Goal: Information Seeking & Learning: Check status

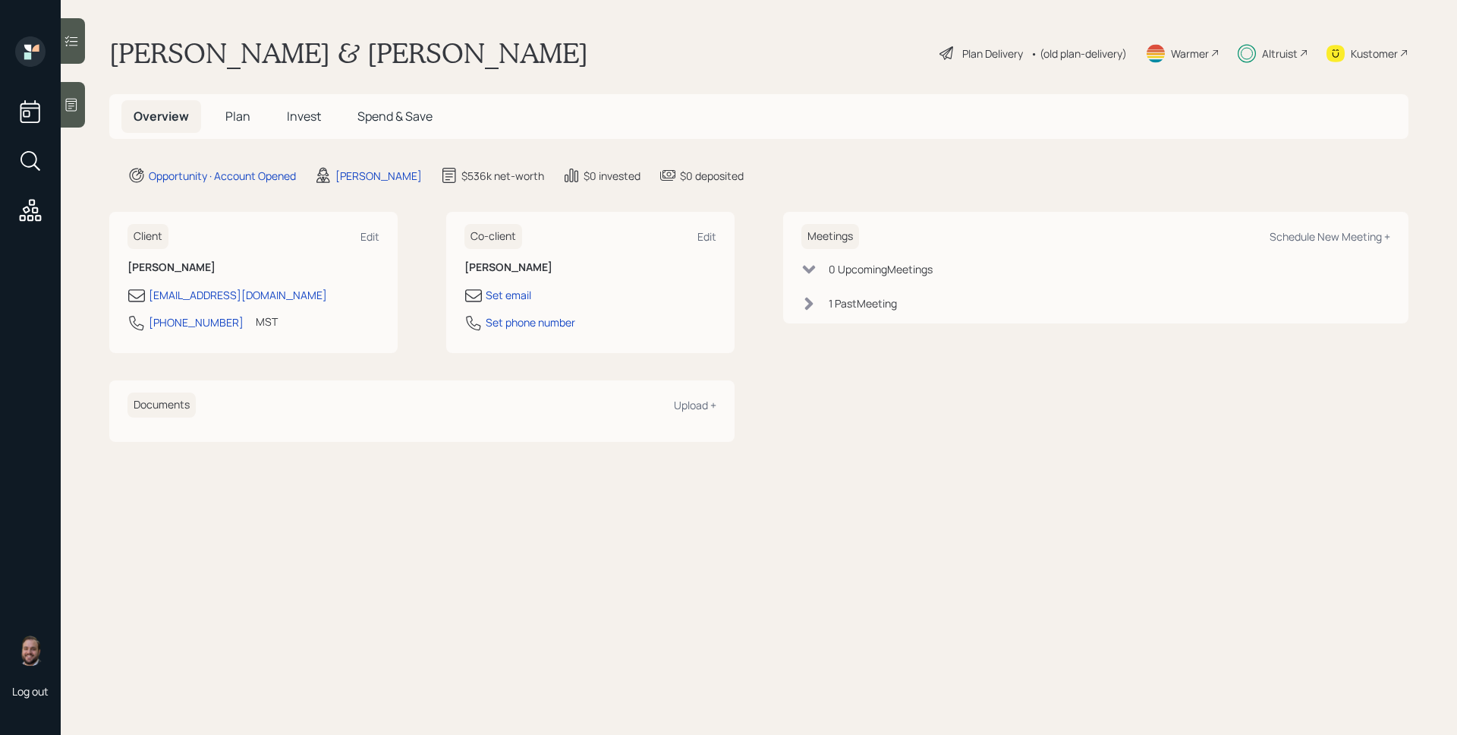
click at [301, 124] on span "Invest" at bounding box center [304, 116] width 34 height 17
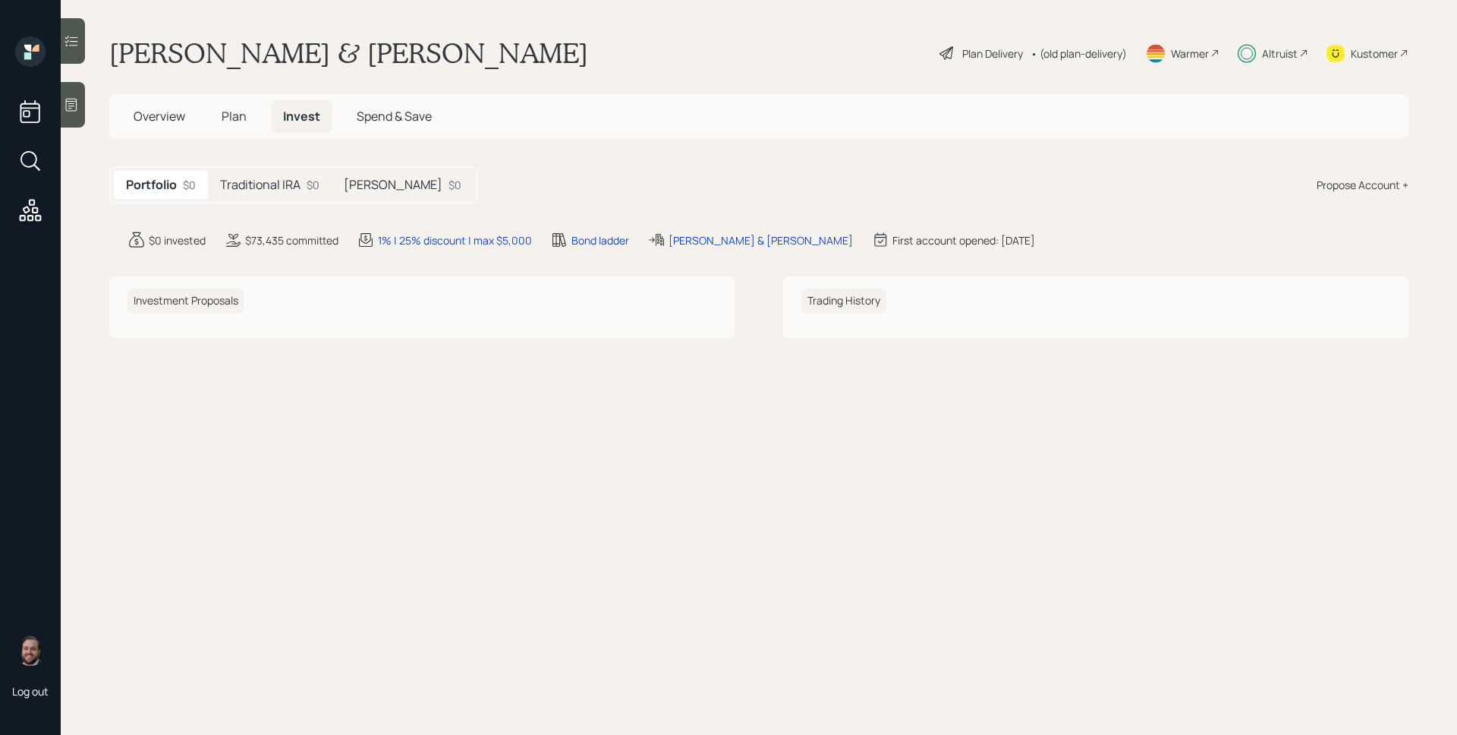
click at [289, 190] on h5 "Traditional IRA" at bounding box center [260, 185] width 80 height 14
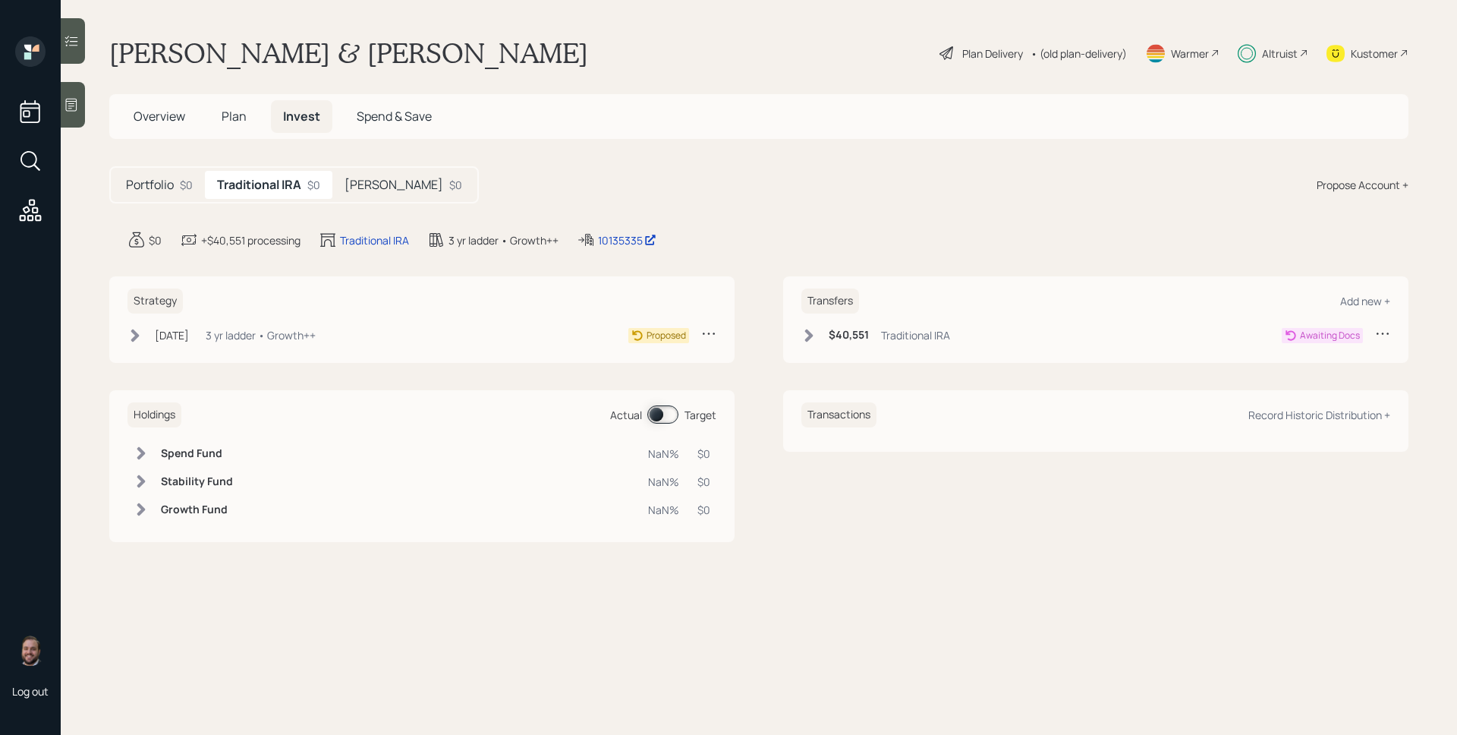
click at [373, 190] on h5 "[PERSON_NAME]" at bounding box center [393, 185] width 99 height 14
click at [165, 188] on h5 "Portfolio" at bounding box center [150, 185] width 48 height 14
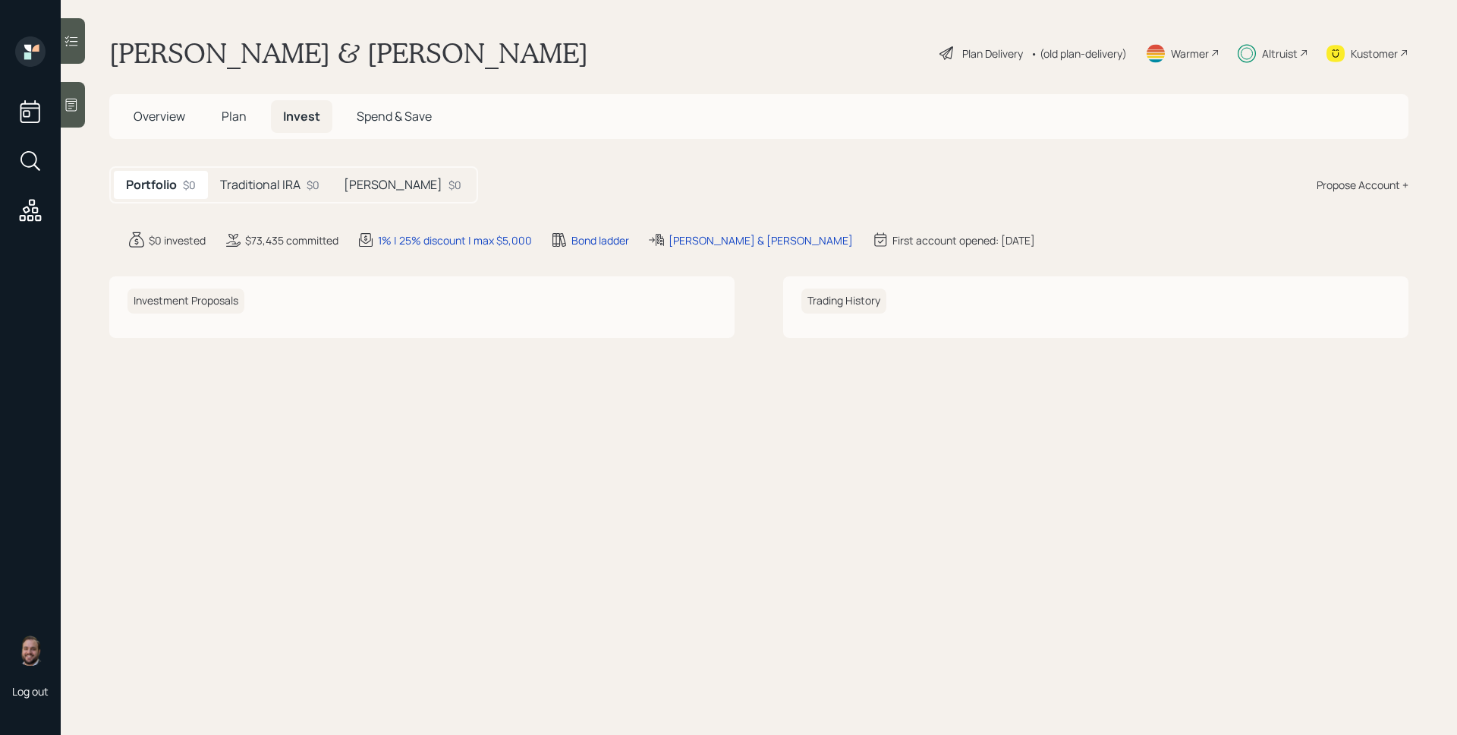
click at [244, 194] on div "Traditional IRA $0" at bounding box center [270, 185] width 124 height 28
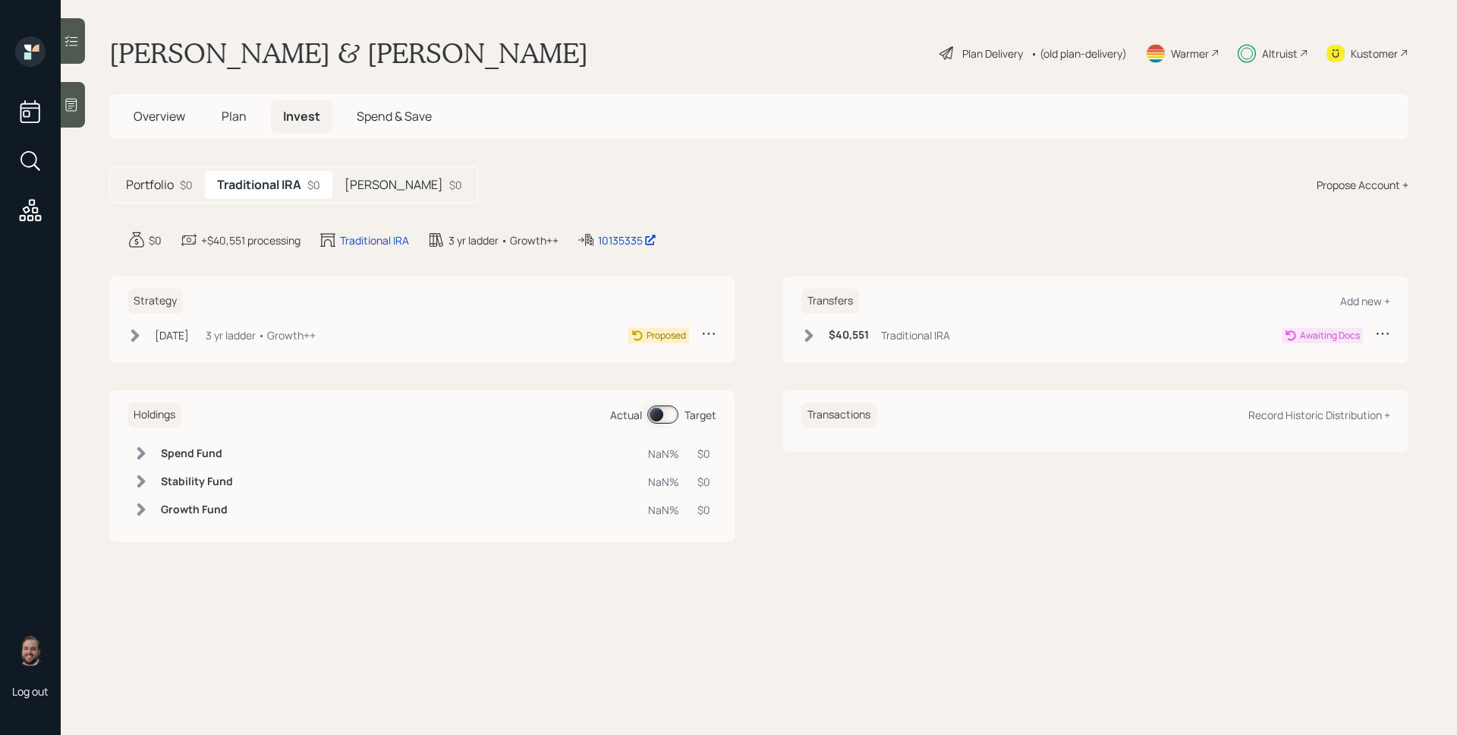
click at [369, 187] on h5 "[PERSON_NAME]" at bounding box center [393, 185] width 99 height 14
click at [879, 144] on main "[PERSON_NAME] & [PERSON_NAME] Plan Delivery • (old plan-delivery) Warmer Altrui…" at bounding box center [759, 367] width 1396 height 735
click at [165, 118] on span "Overview" at bounding box center [160, 116] width 52 height 17
